Goal: Browse casually

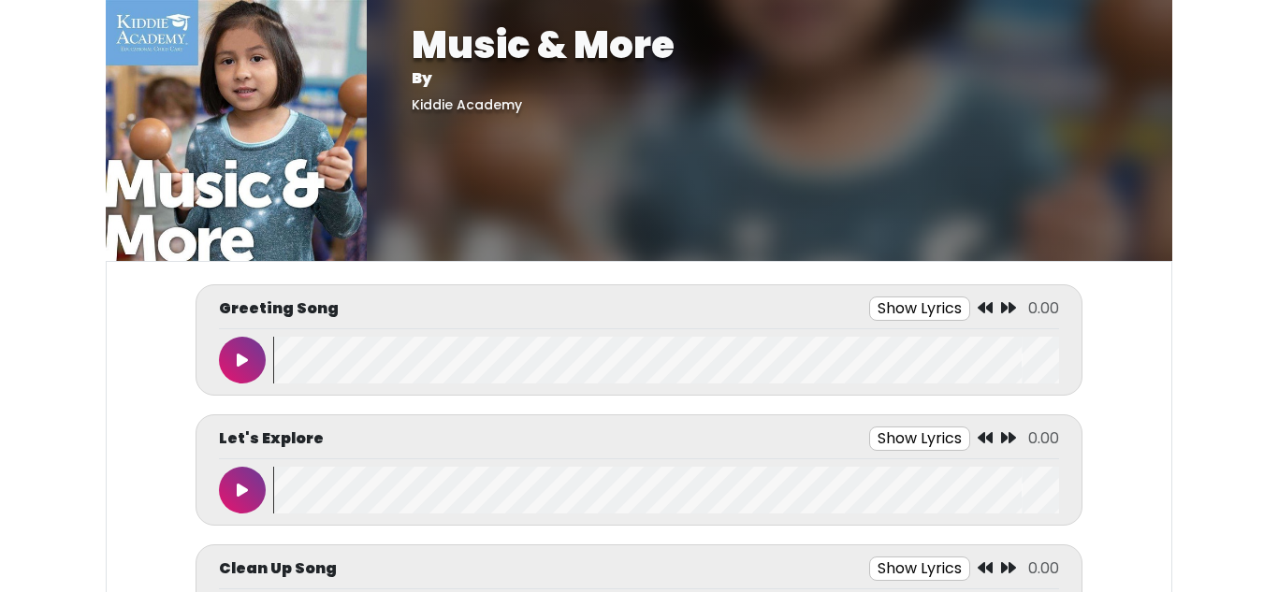
click at [240, 366] on icon at bounding box center [242, 360] width 11 height 15
click at [148, 204] on img at bounding box center [236, 130] width 261 height 261
